Goal: Task Accomplishment & Management: Complete application form

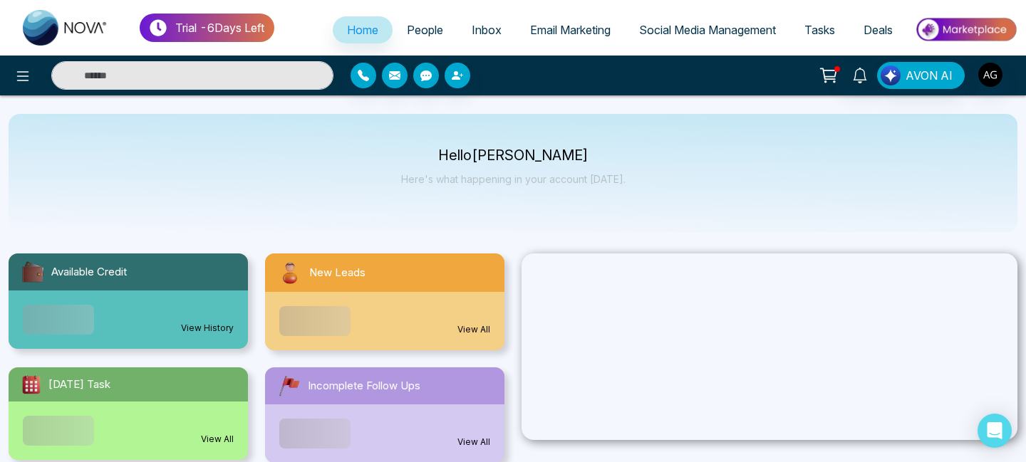
select select "*"
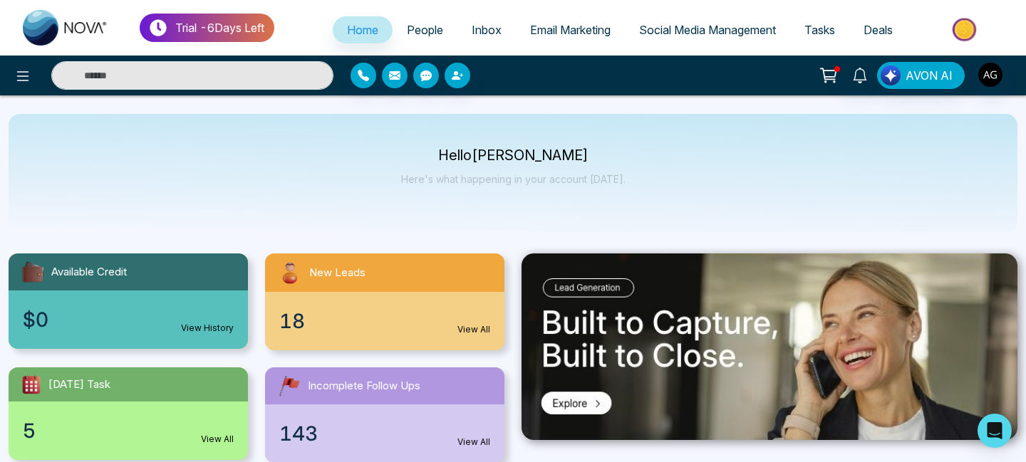
click at [806, 31] on span "Tasks" at bounding box center [819, 30] width 31 height 14
click at [815, 29] on span "Tasks" at bounding box center [819, 30] width 31 height 14
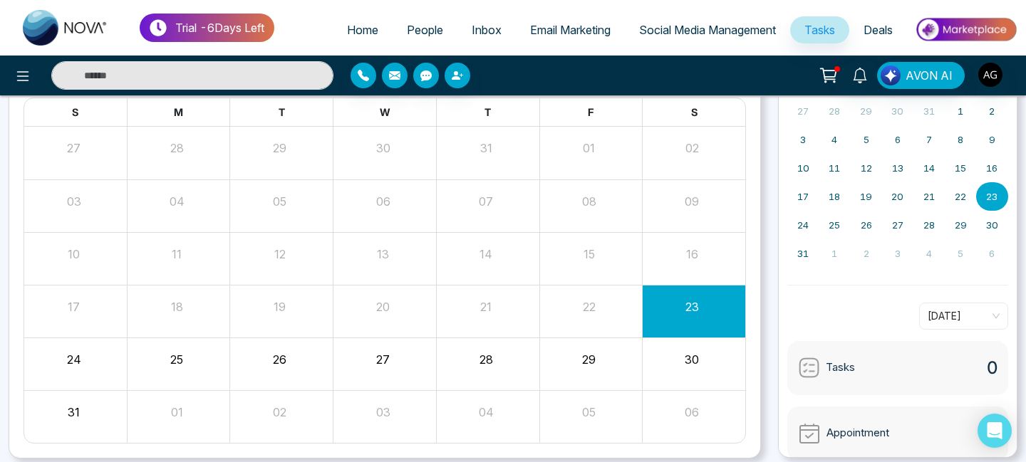
scroll to position [159, 0]
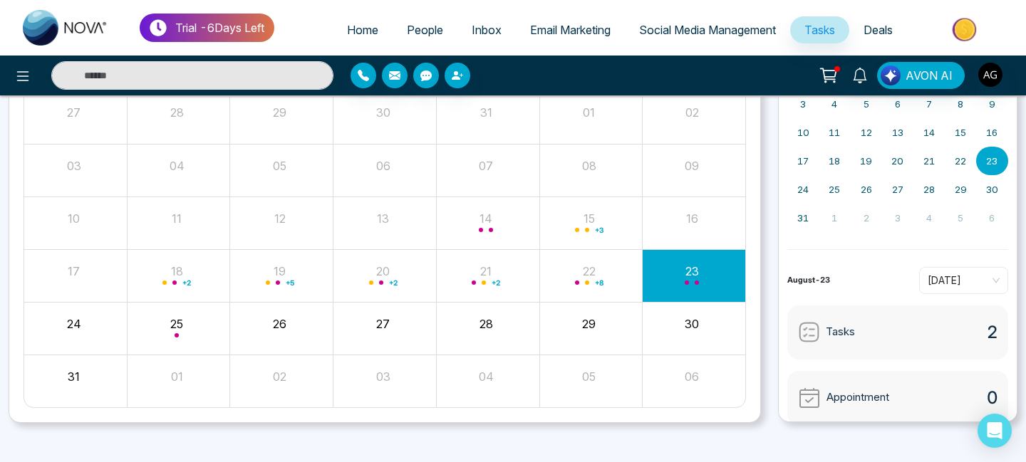
click at [271, 335] on div "26" at bounding box center [281, 328] width 103 height 34
click at [289, 317] on div "26" at bounding box center [280, 321] width 100 height 21
click at [274, 327] on button "26" at bounding box center [280, 324] width 14 height 17
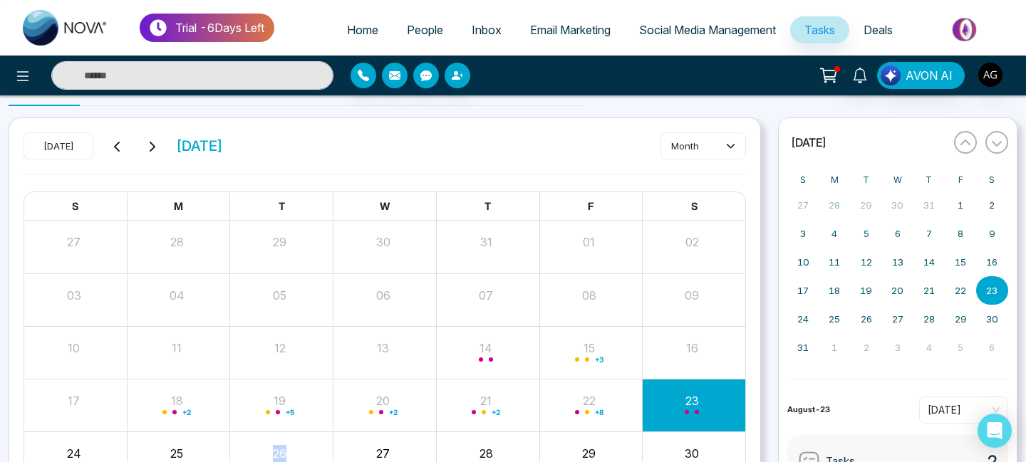
scroll to position [0, 0]
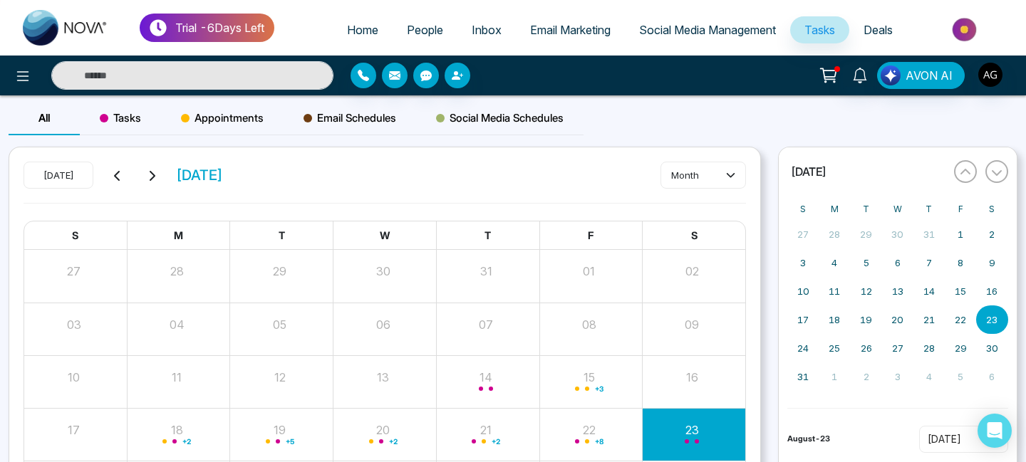
click at [123, 123] on span "Tasks" at bounding box center [120, 118] width 41 height 17
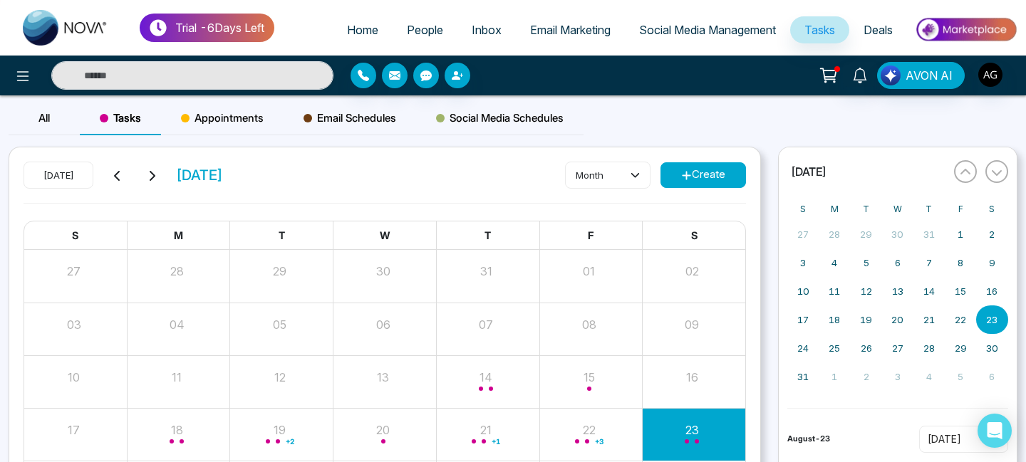
click at [708, 167] on button "Create" at bounding box center [704, 175] width 86 height 26
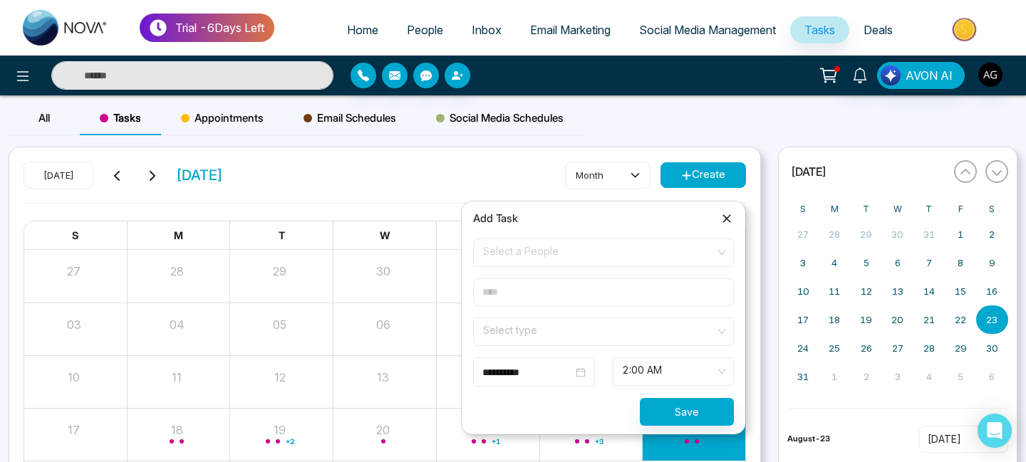
click at [532, 249] on span "Select a People" at bounding box center [603, 253] width 241 height 24
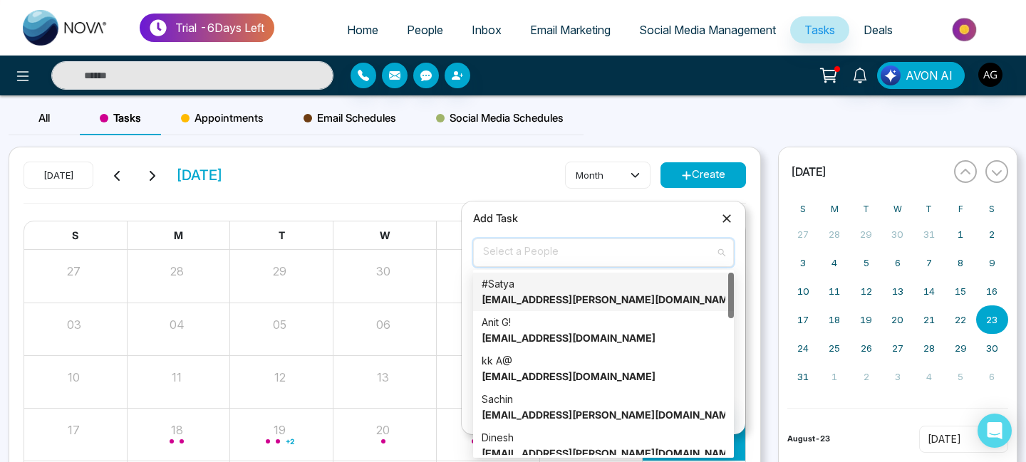
click at [527, 303] on strong "[EMAIL_ADDRESS][PERSON_NAME][DOMAIN_NAME]" at bounding box center [610, 300] width 257 height 12
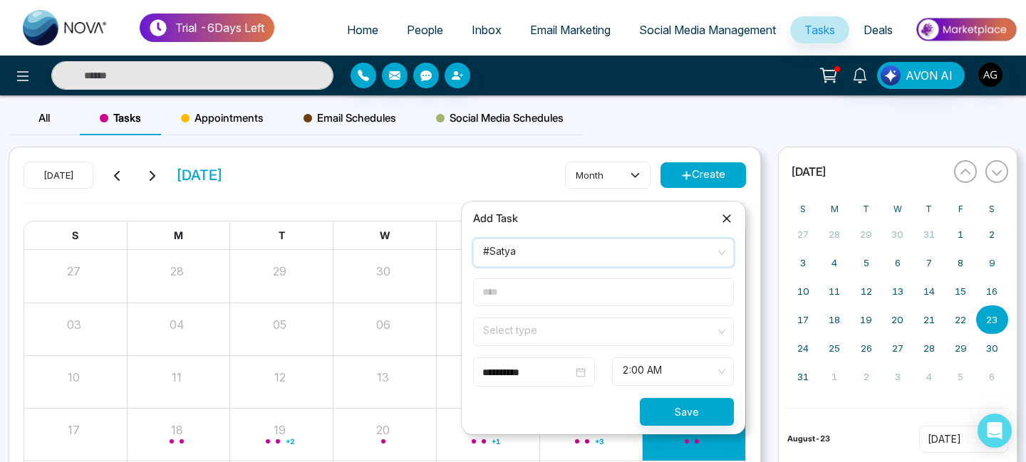
click at [529, 296] on input "text" at bounding box center [603, 293] width 261 height 28
type input "*****"
click at [558, 323] on input "search" at bounding box center [599, 329] width 234 height 21
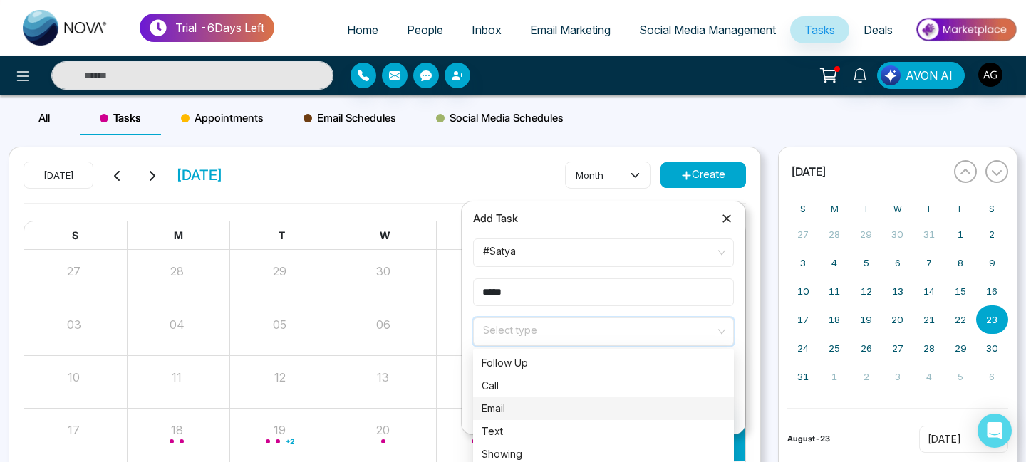
click at [521, 401] on div "Email" at bounding box center [604, 409] width 244 height 16
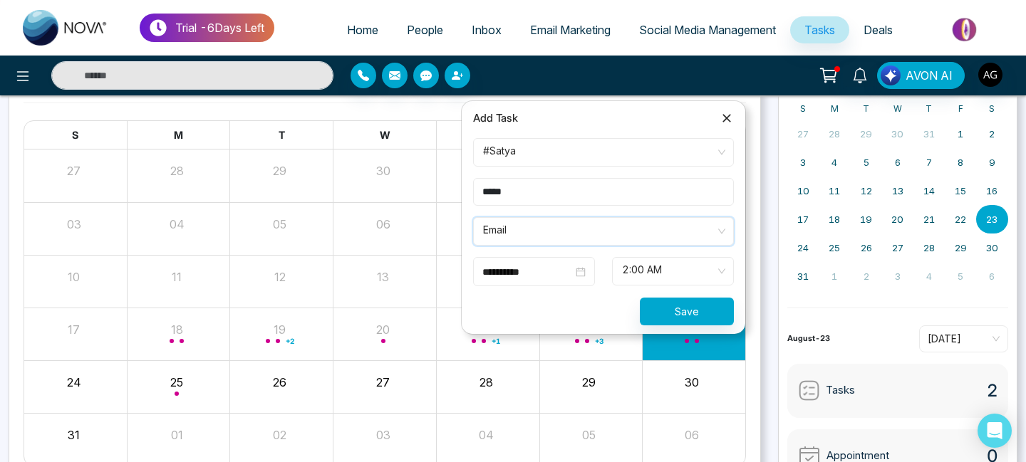
scroll to position [108, 0]
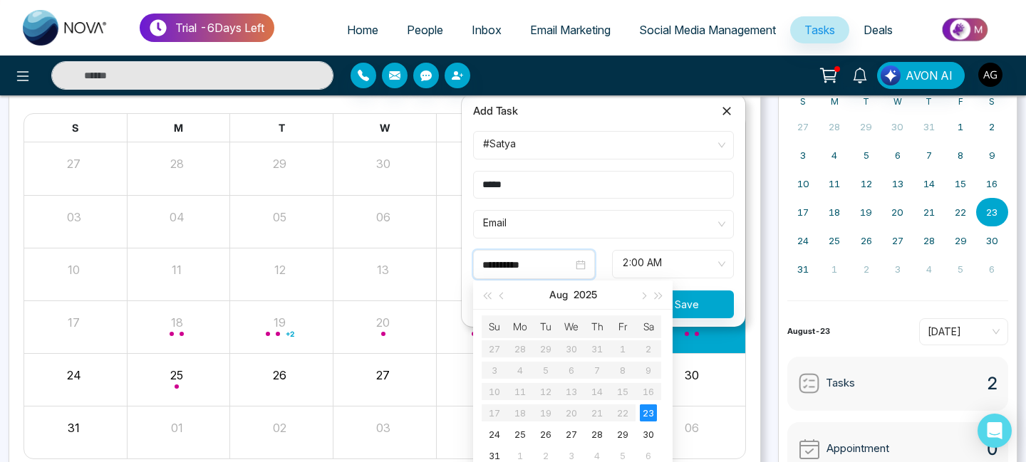
click at [539, 257] on input "**********" at bounding box center [527, 265] width 90 height 16
type input "**********"
click at [545, 440] on div "26" at bounding box center [545, 434] width 17 height 17
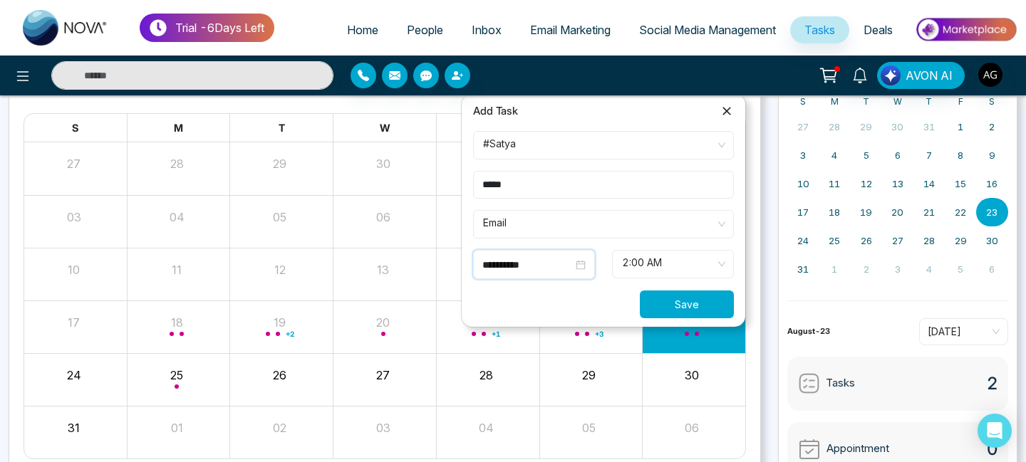
click at [694, 300] on button "Save" at bounding box center [687, 305] width 94 height 28
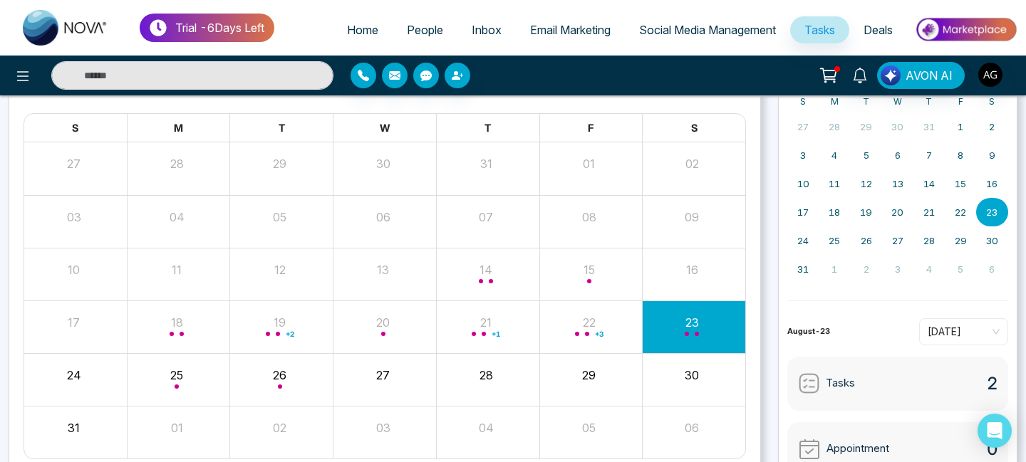
click at [414, 33] on span "People" at bounding box center [425, 30] width 36 height 14
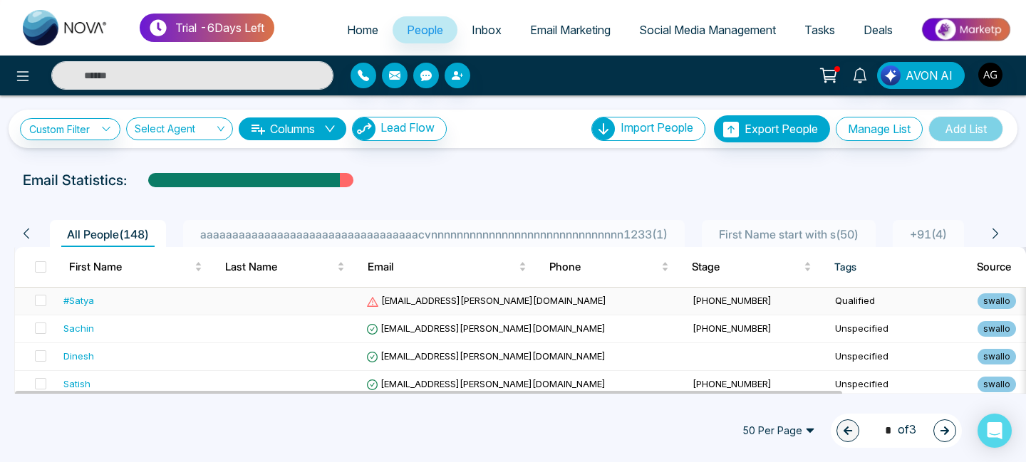
click at [92, 298] on div "#Satya" at bounding box center [78, 301] width 31 height 14
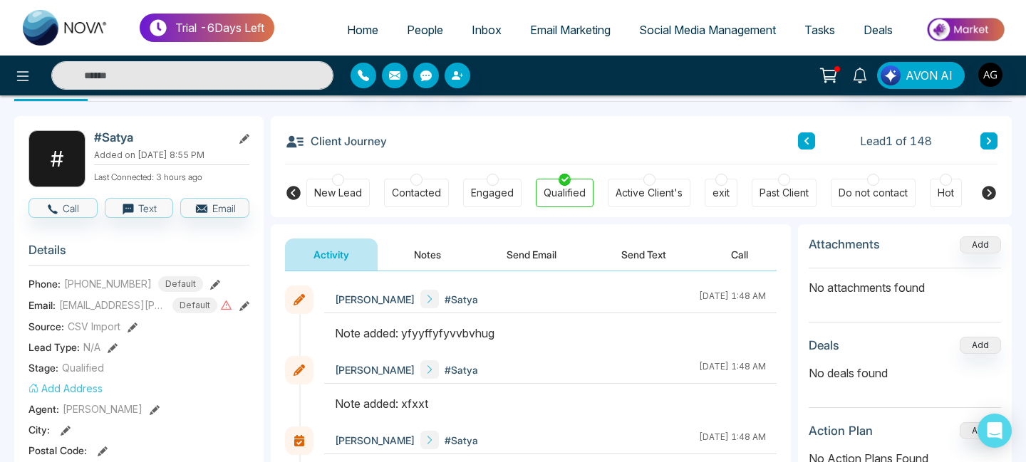
click at [391, 250] on button "Notes" at bounding box center [427, 255] width 84 height 32
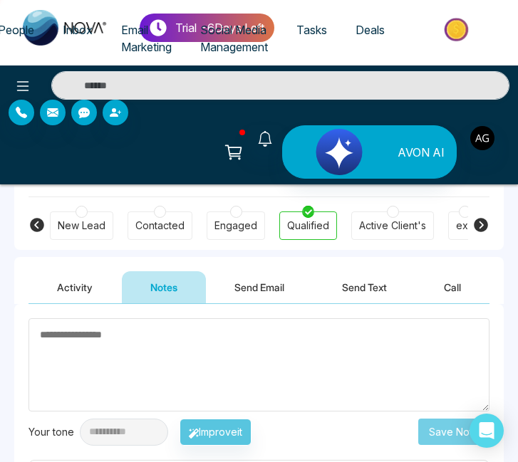
scroll to position [1101, 0]
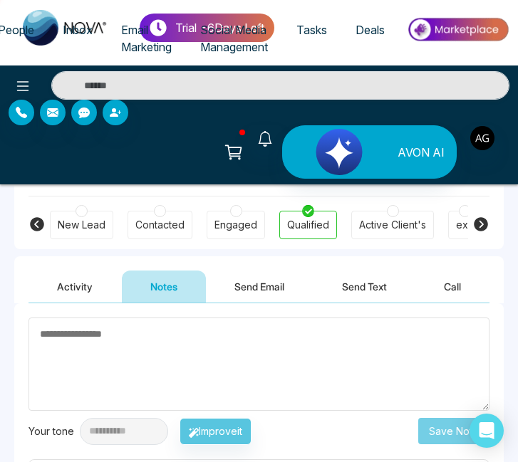
click at [255, 289] on button "Send Email" at bounding box center [259, 287] width 107 height 32
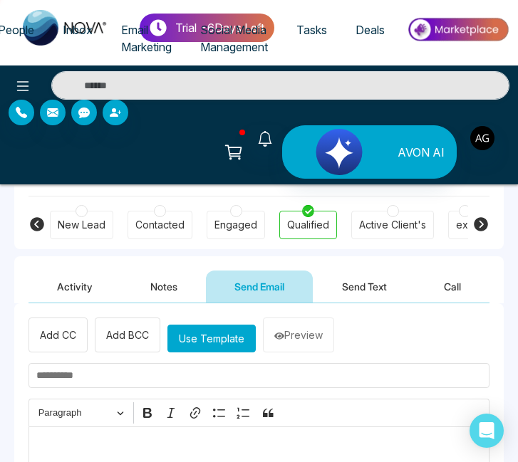
click at [167, 286] on button "Notes" at bounding box center [164, 287] width 84 height 32
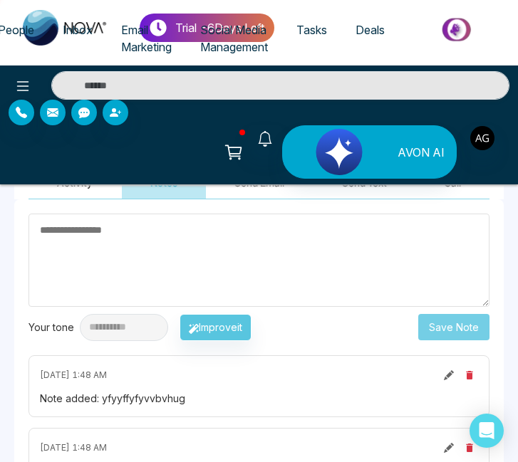
scroll to position [1164, 0]
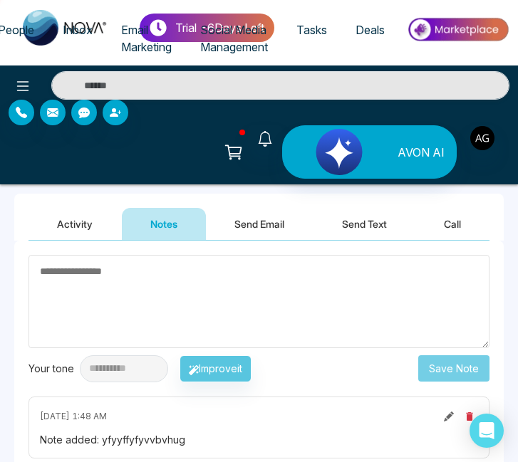
click at [65, 234] on button "Activity" at bounding box center [75, 224] width 93 height 32
